Goal: Information Seeking & Learning: Learn about a topic

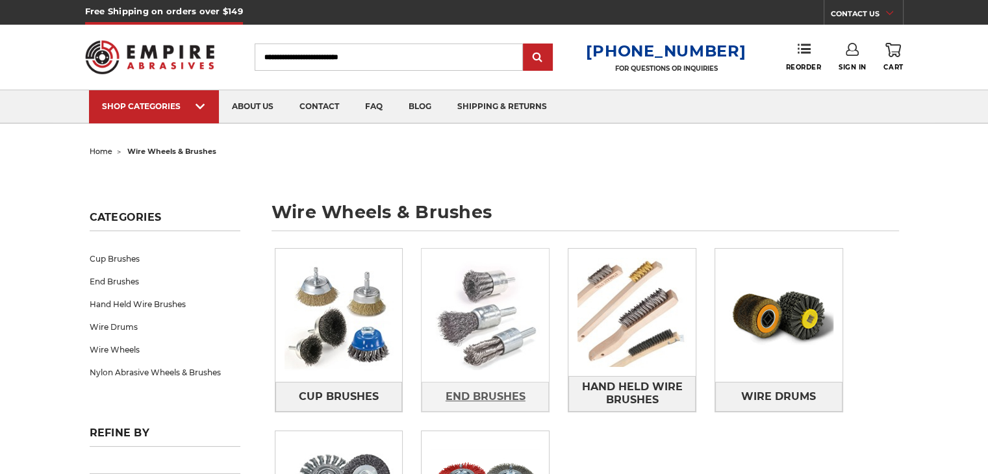
click at [487, 398] on span "End Brushes" at bounding box center [486, 397] width 80 height 22
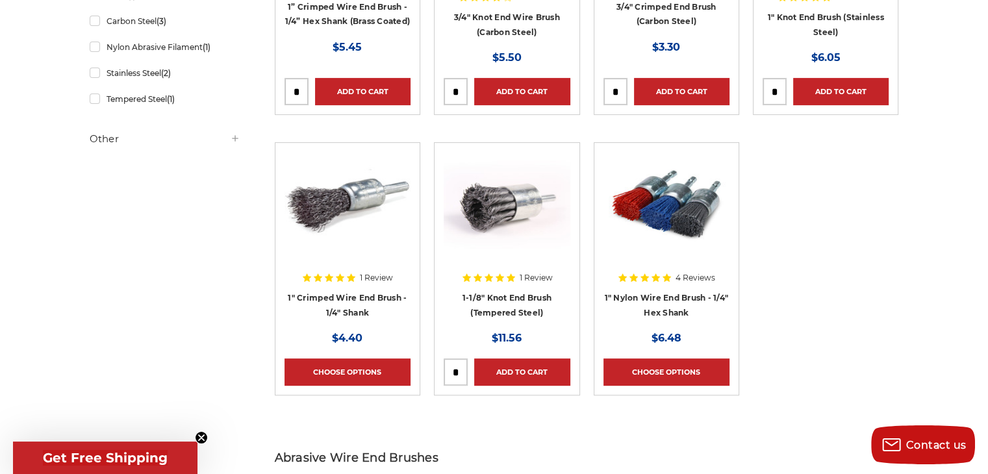
scroll to position [455, 0]
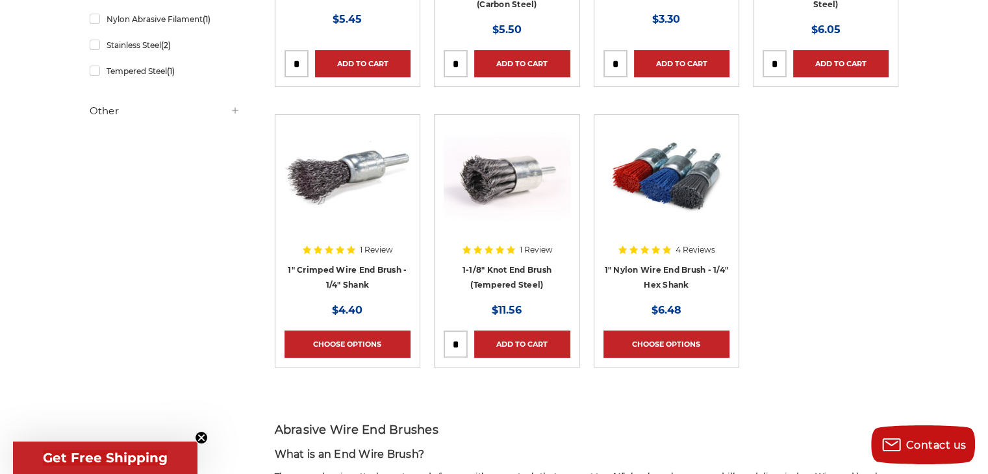
click at [508, 250] on div at bounding box center [507, 207] width 126 height 166
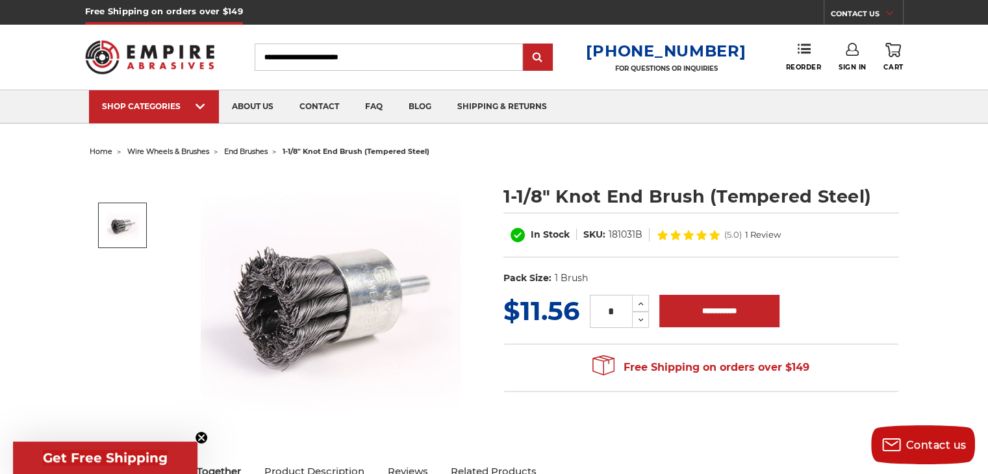
click at [339, 304] on img at bounding box center [331, 300] width 260 height 260
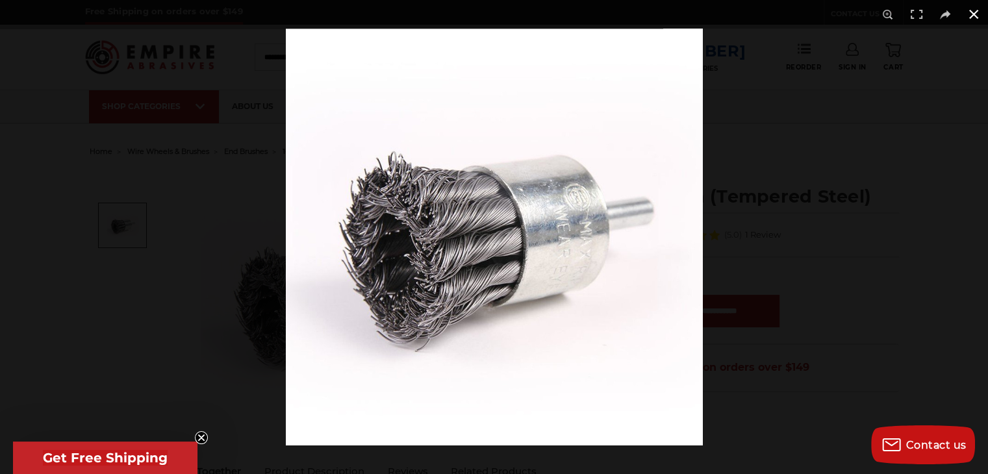
click at [876, 187] on div at bounding box center [780, 266] width 988 height 474
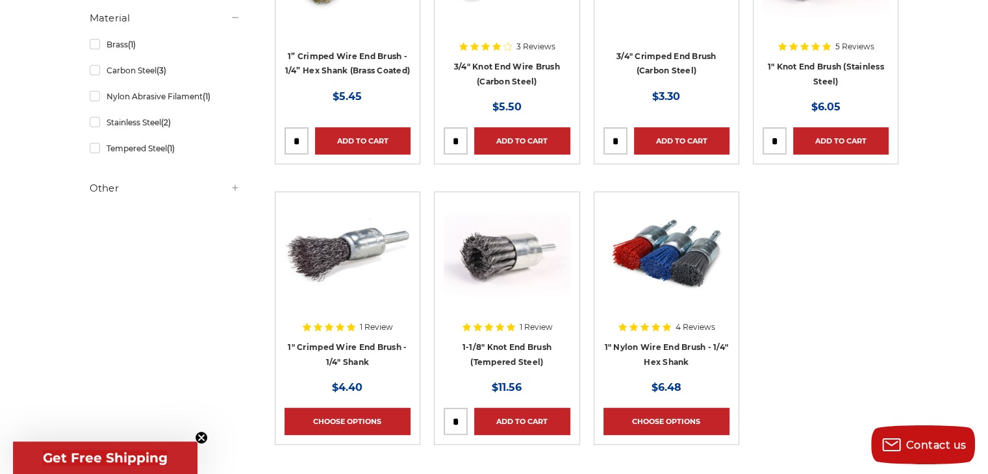
scroll to position [260, 0]
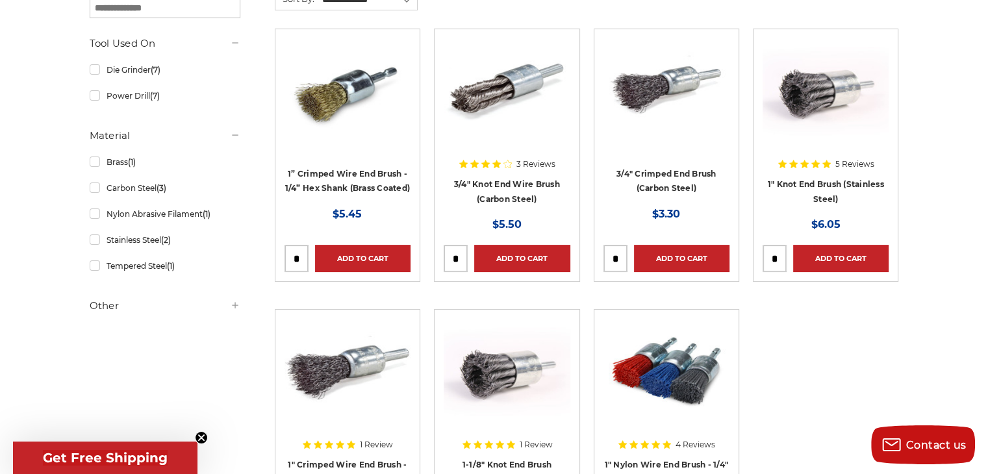
click at [841, 188] on div at bounding box center [826, 121] width 126 height 166
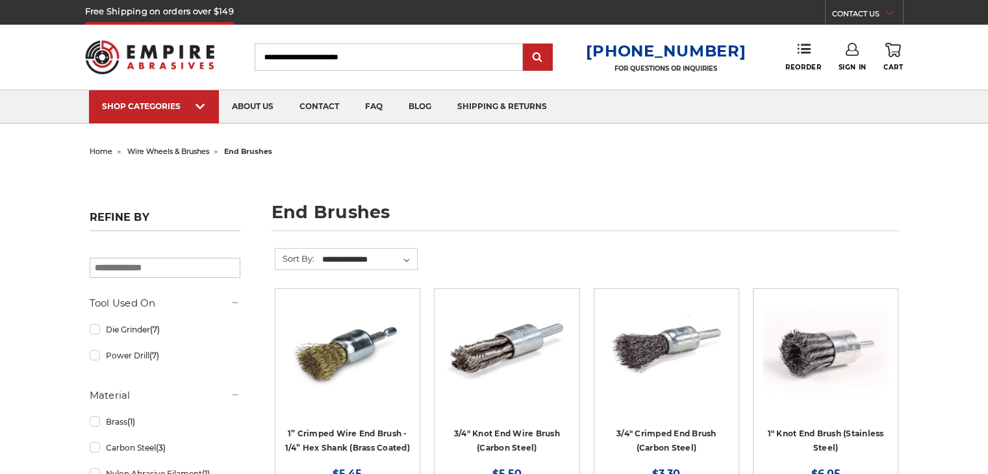
scroll to position [260, 0]
